Goal: Task Accomplishment & Management: Use online tool/utility

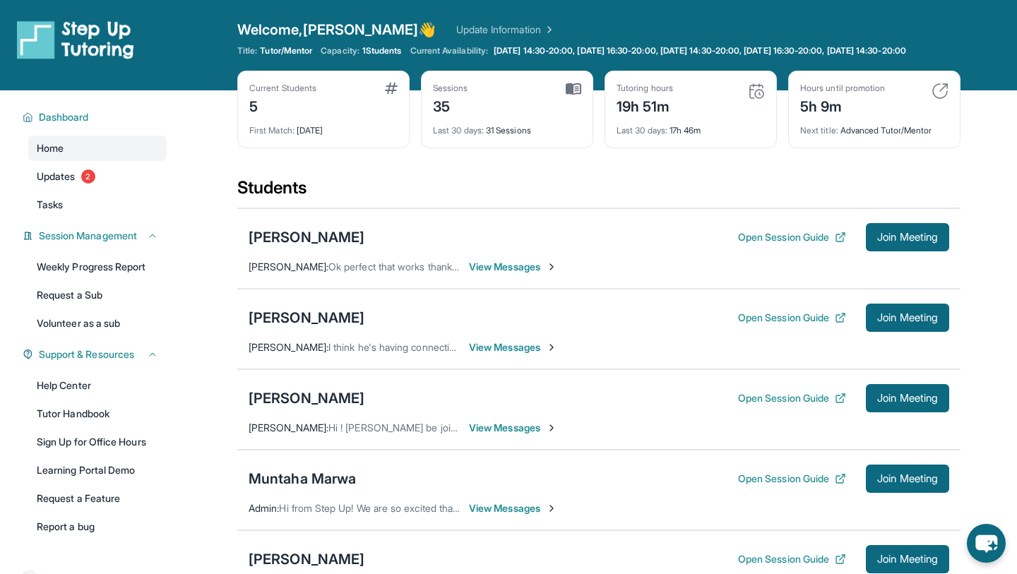
scroll to position [230, 0]
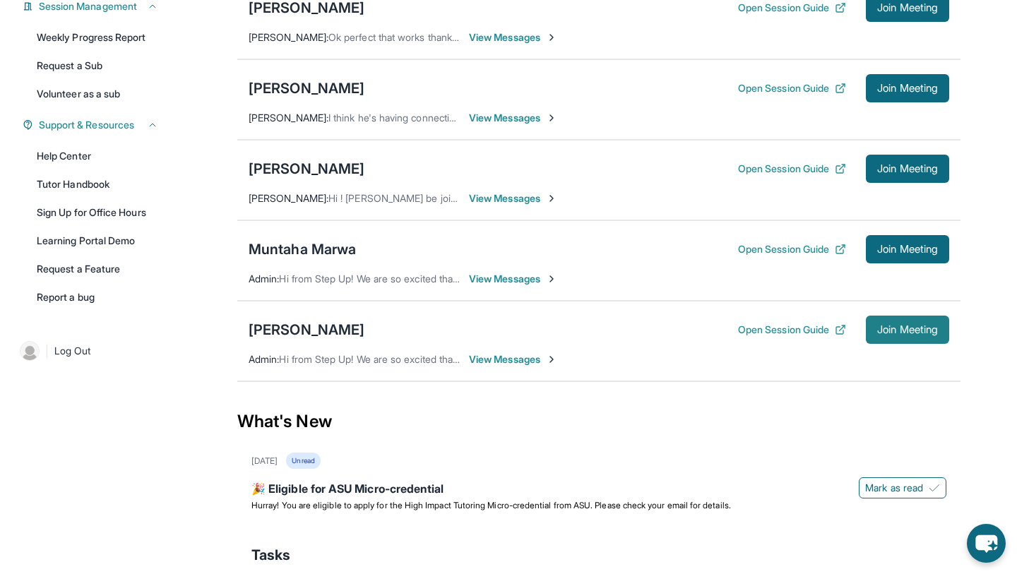
click at [889, 334] on span "Join Meeting" at bounding box center [907, 330] width 61 height 8
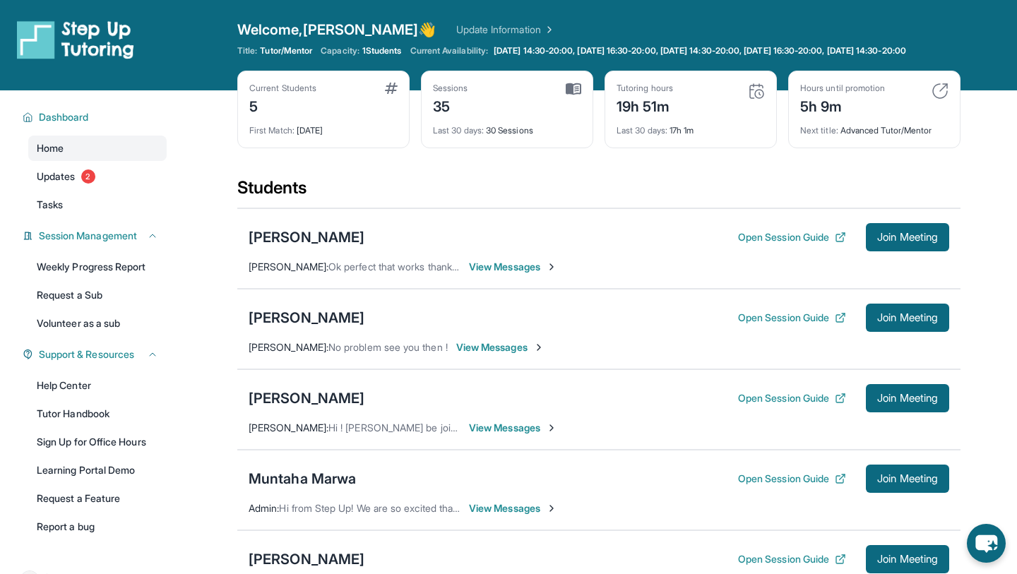
scroll to position [291, 0]
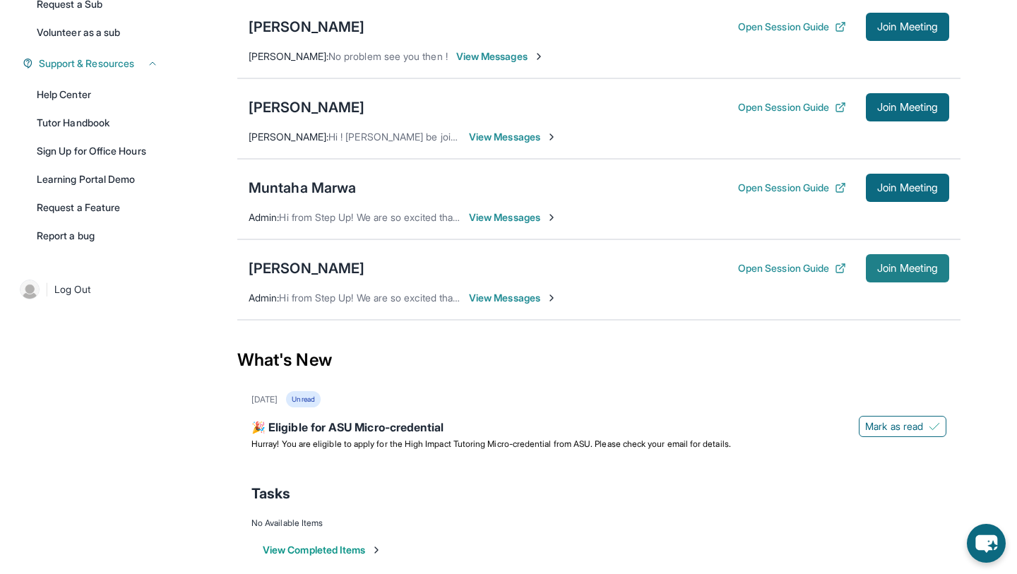
click at [902, 273] on span "Join Meeting" at bounding box center [907, 268] width 61 height 8
click at [275, 278] on div "[PERSON_NAME]" at bounding box center [307, 269] width 116 height 20
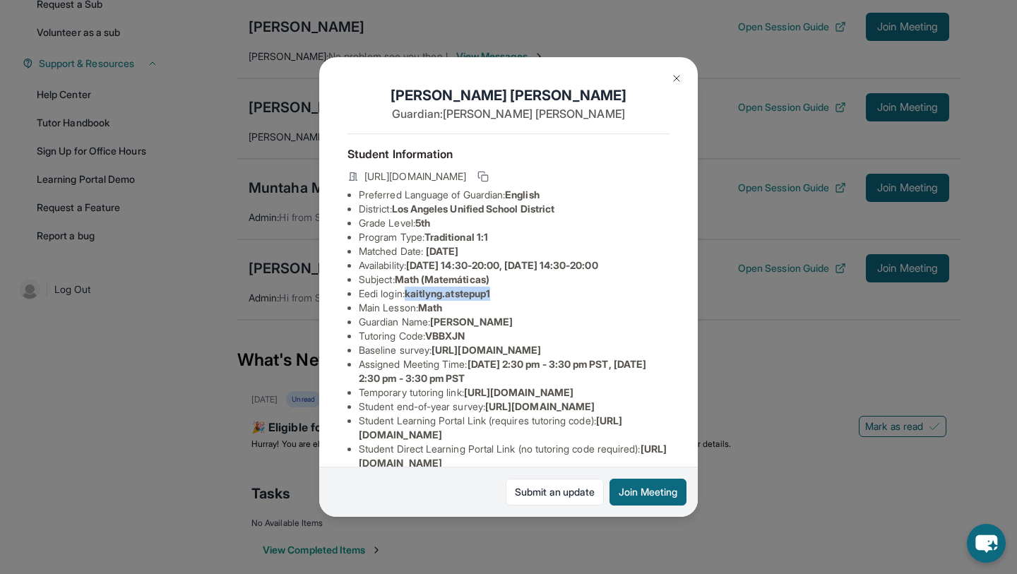
drag, startPoint x: 411, startPoint y: 292, endPoint x: 507, endPoint y: 290, distance: 96.1
click at [507, 290] on li "Eedi login : kaitlyng.atstepup1" at bounding box center [514, 294] width 311 height 14
copy span "kaitlyng.atstepup1"
click at [629, 492] on button "Join Meeting" at bounding box center [648, 492] width 77 height 27
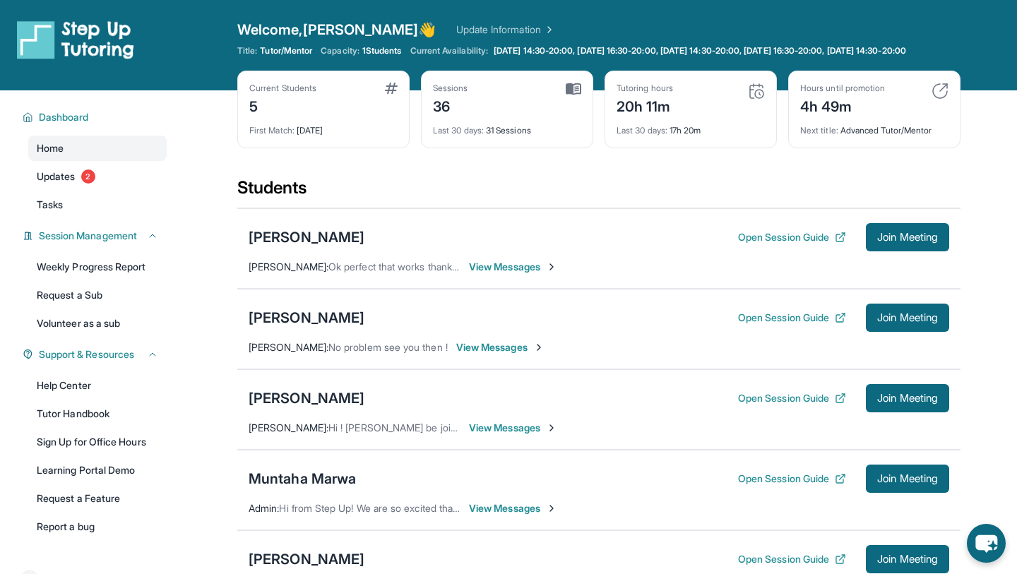
click at [980, 54] on div "Open sidebar Welcome, [PERSON_NAME] 👋 Update Information Title: Tutor/Mentor Ca…" at bounding box center [508, 45] width 1017 height 90
